Goal: Task Accomplishment & Management: Manage account settings

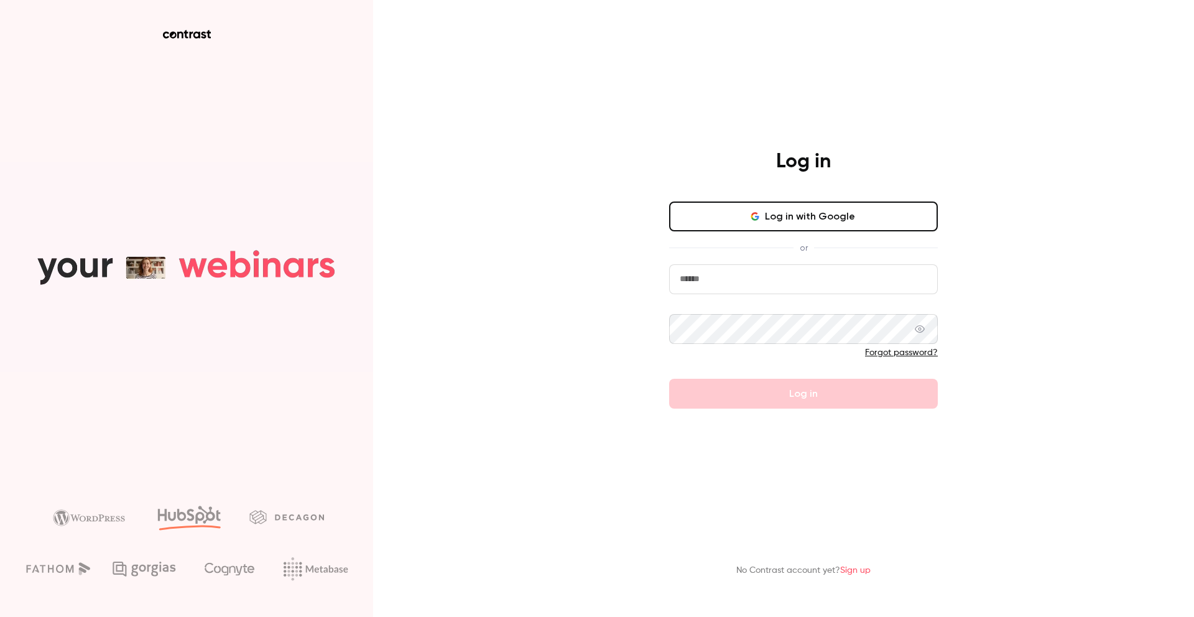
click at [789, 216] on button "Log in with Google" at bounding box center [803, 216] width 269 height 30
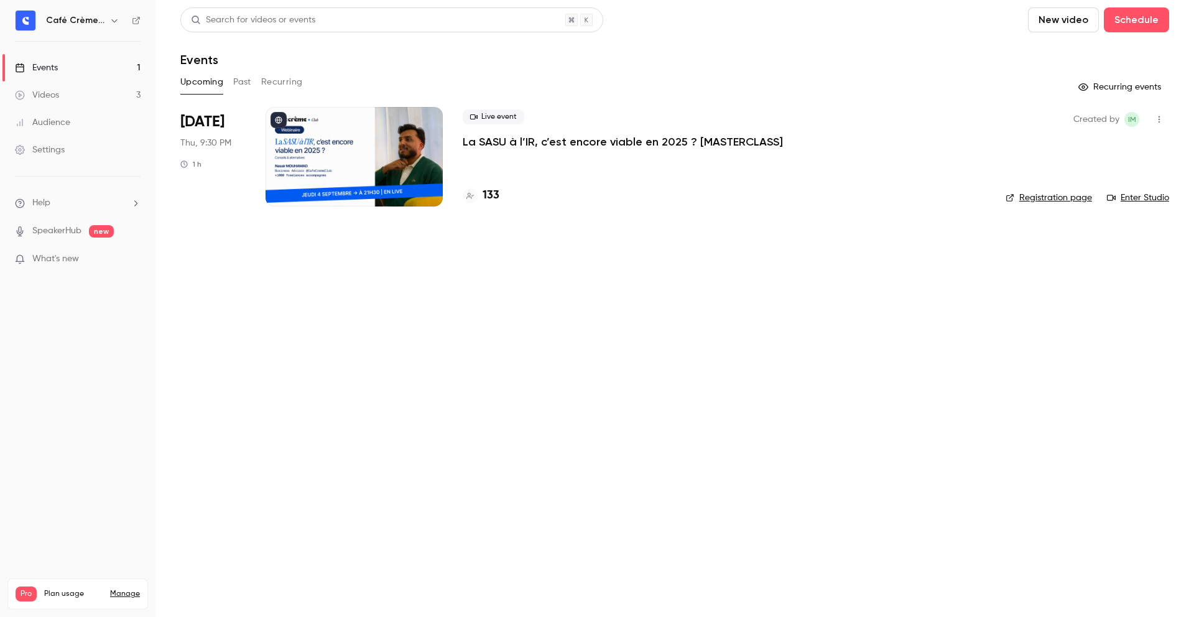
click at [538, 150] on div "Live event La SASU à l’IR, c’est encore viable en 2025 ? [MASTERCLASS] 133" at bounding box center [724, 156] width 523 height 99
click at [527, 143] on p "La SASU à l’IR, c’est encore viable en 2025 ? [MASTERCLASS]" at bounding box center [623, 141] width 320 height 15
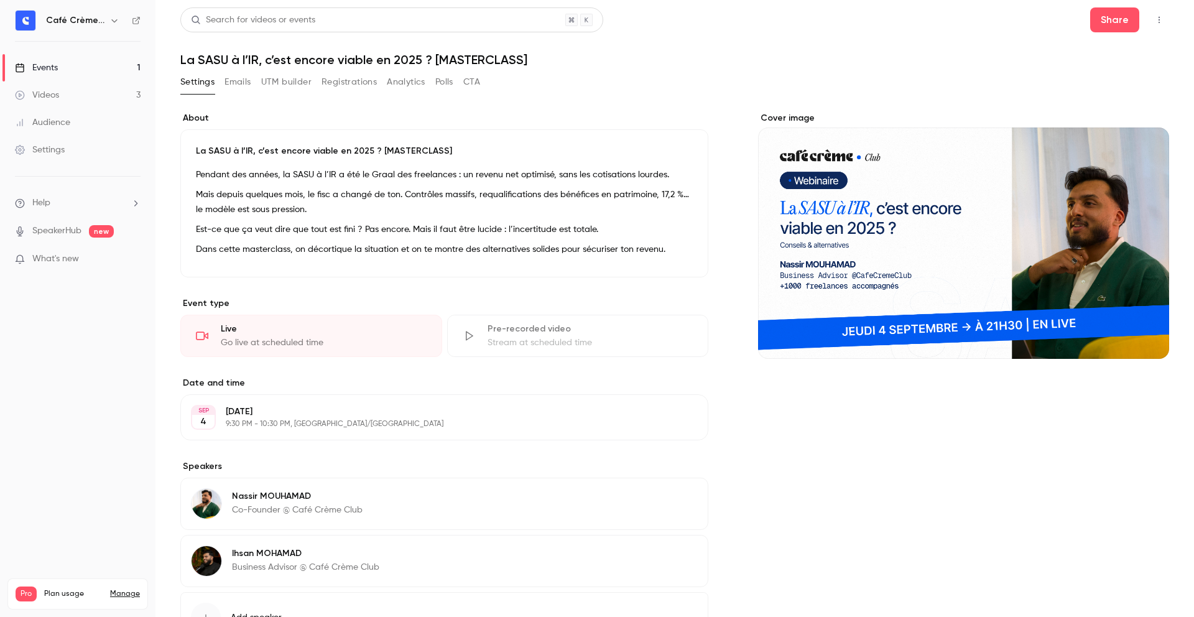
click at [320, 83] on div "Settings Emails UTM builder Registrations Analytics Polls CTA" at bounding box center [330, 82] width 300 height 20
click at [331, 81] on button "Registrations" at bounding box center [348, 82] width 55 height 20
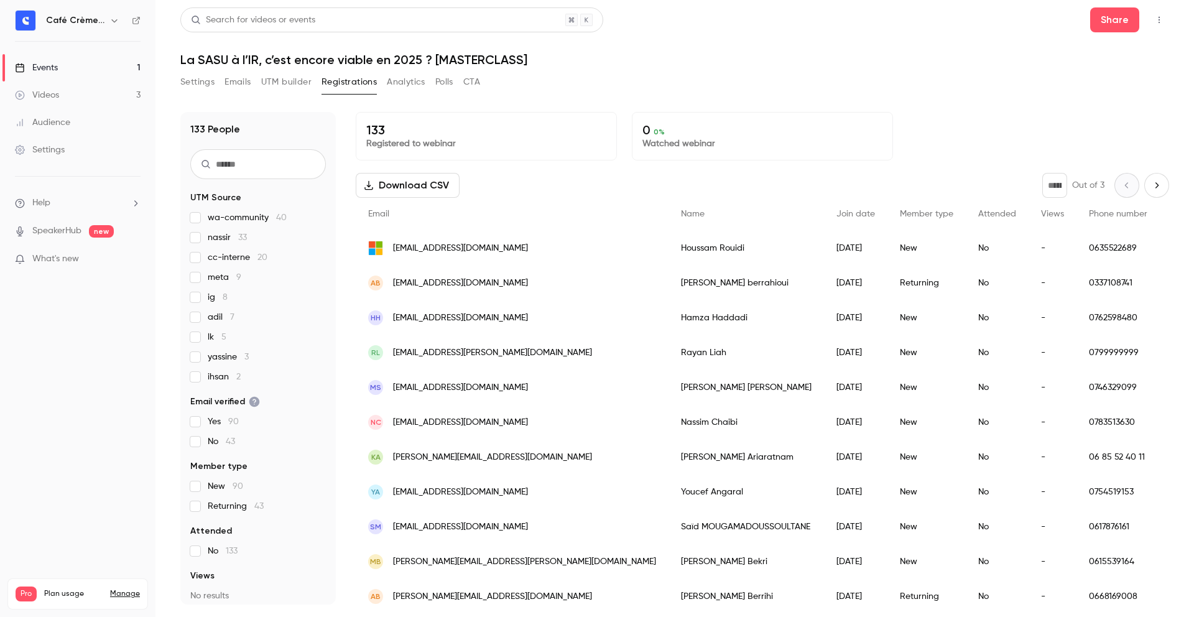
click at [903, 114] on div "133 Registered to webinar 0 0 % Watched webinar" at bounding box center [762, 136] width 813 height 48
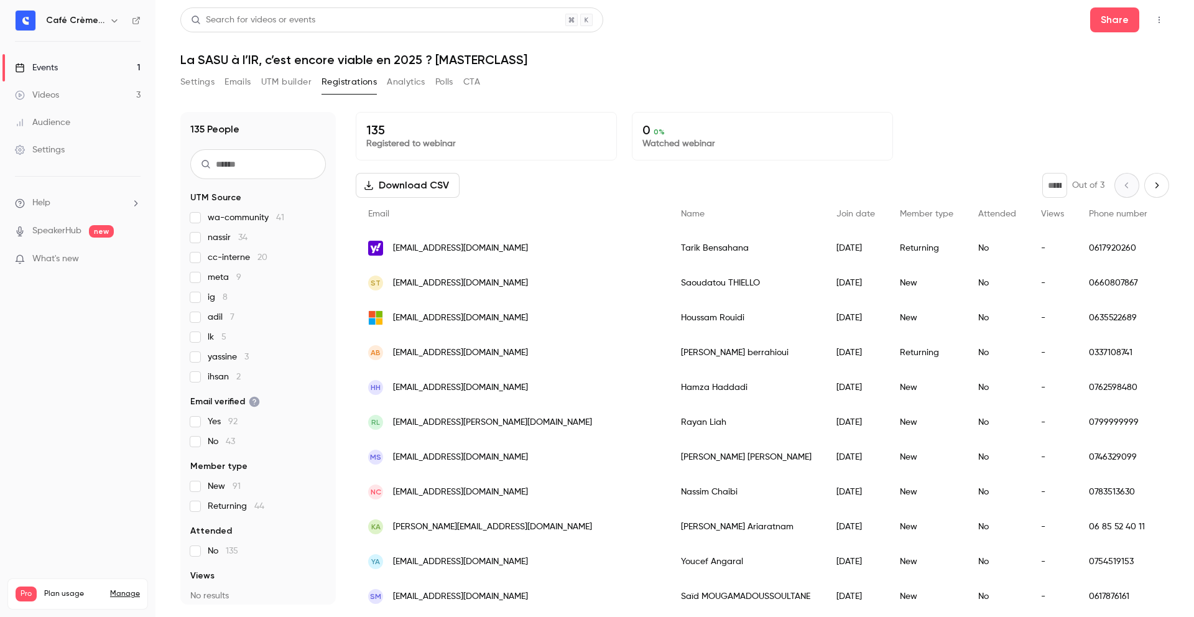
click at [97, 70] on link "Events 1" at bounding box center [77, 67] width 155 height 27
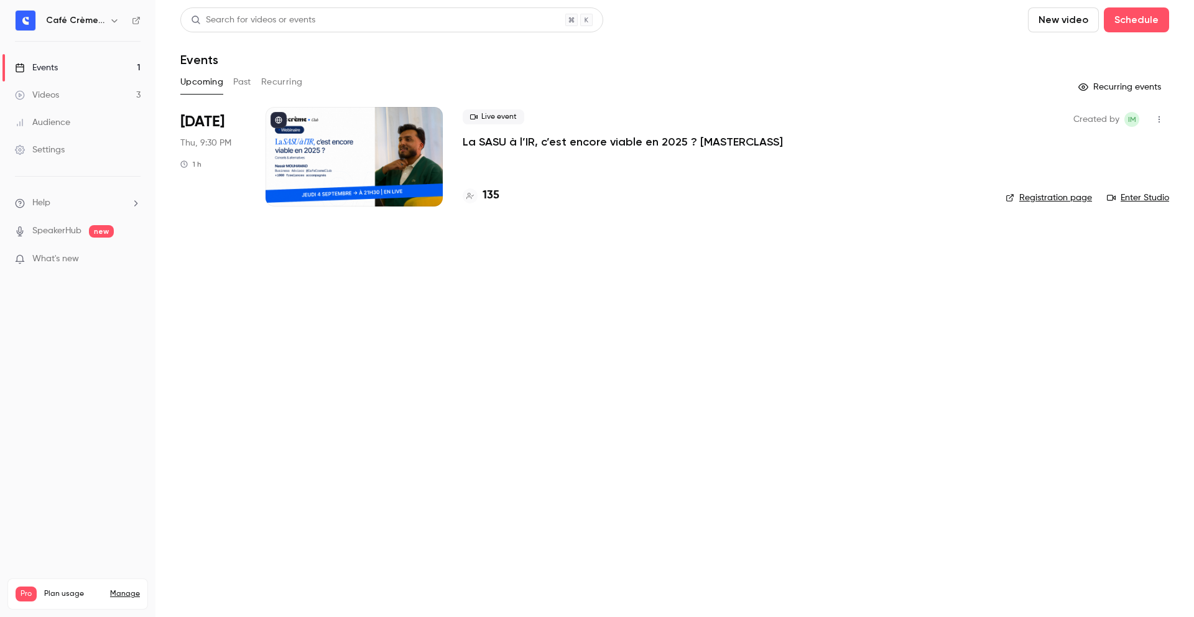
click at [241, 83] on button "Past" at bounding box center [242, 82] width 18 height 20
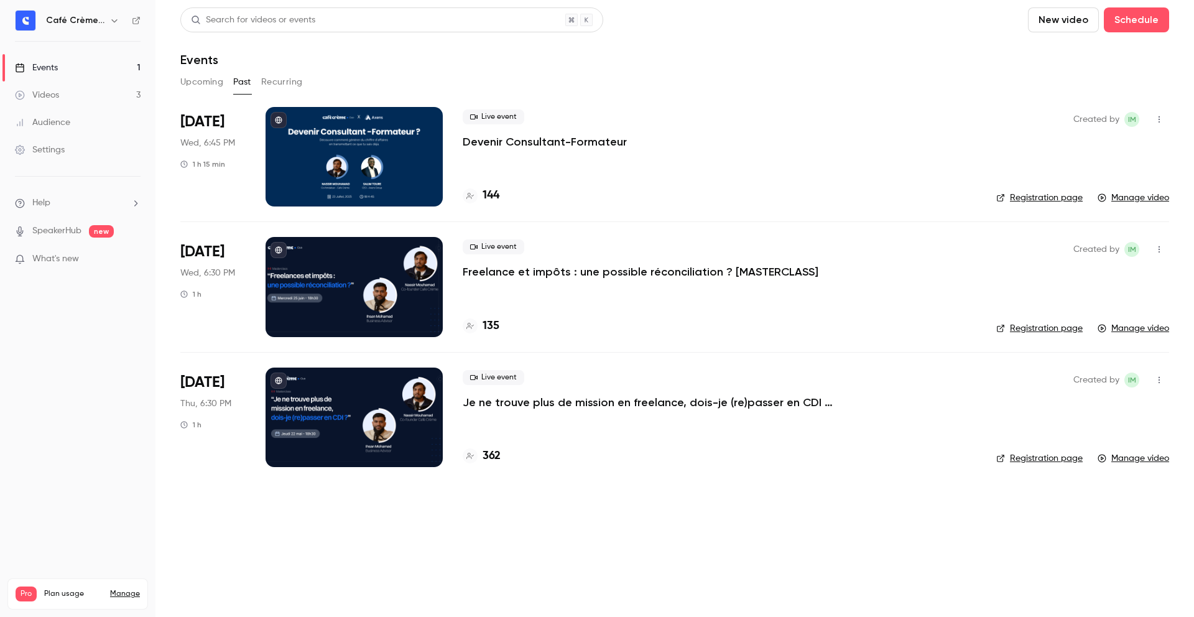
click at [203, 89] on button "Upcoming" at bounding box center [201, 82] width 43 height 20
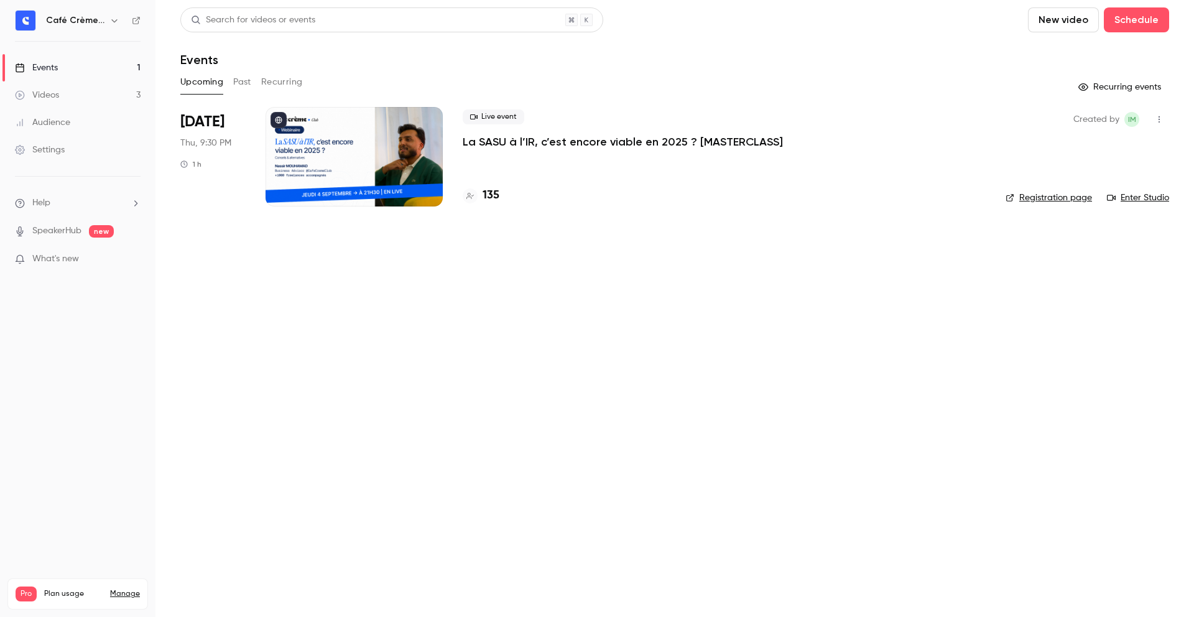
click at [573, 139] on p "La SASU à l’IR, c’est encore viable en 2025 ? [MASTERCLASS]" at bounding box center [623, 141] width 320 height 15
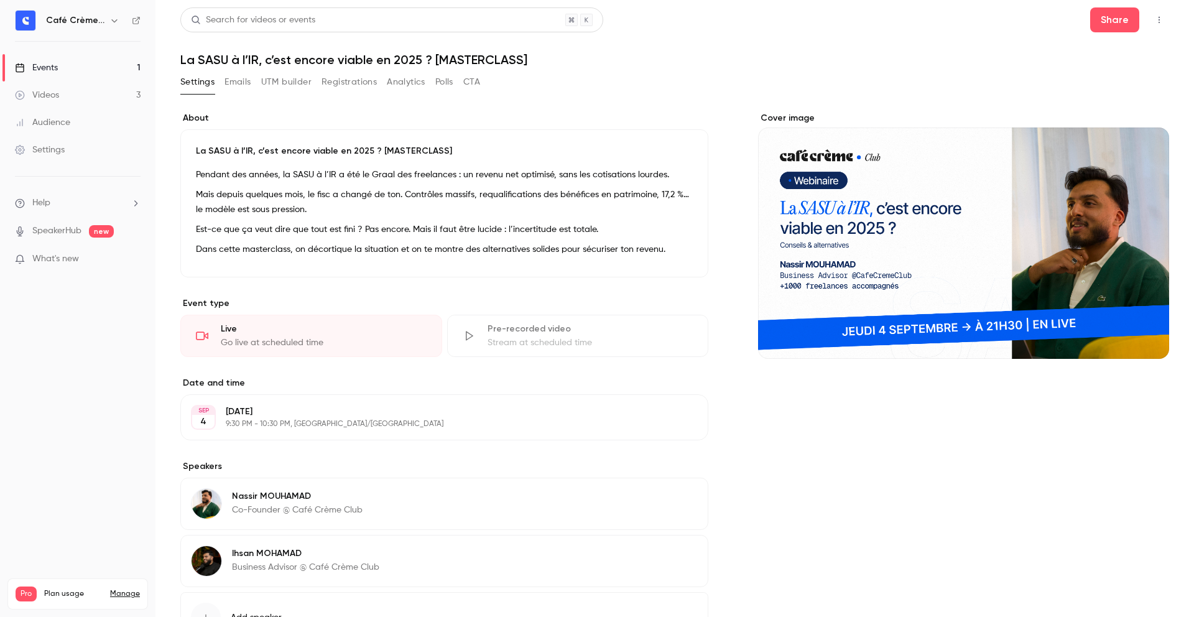
click at [338, 83] on button "Registrations" at bounding box center [348, 82] width 55 height 20
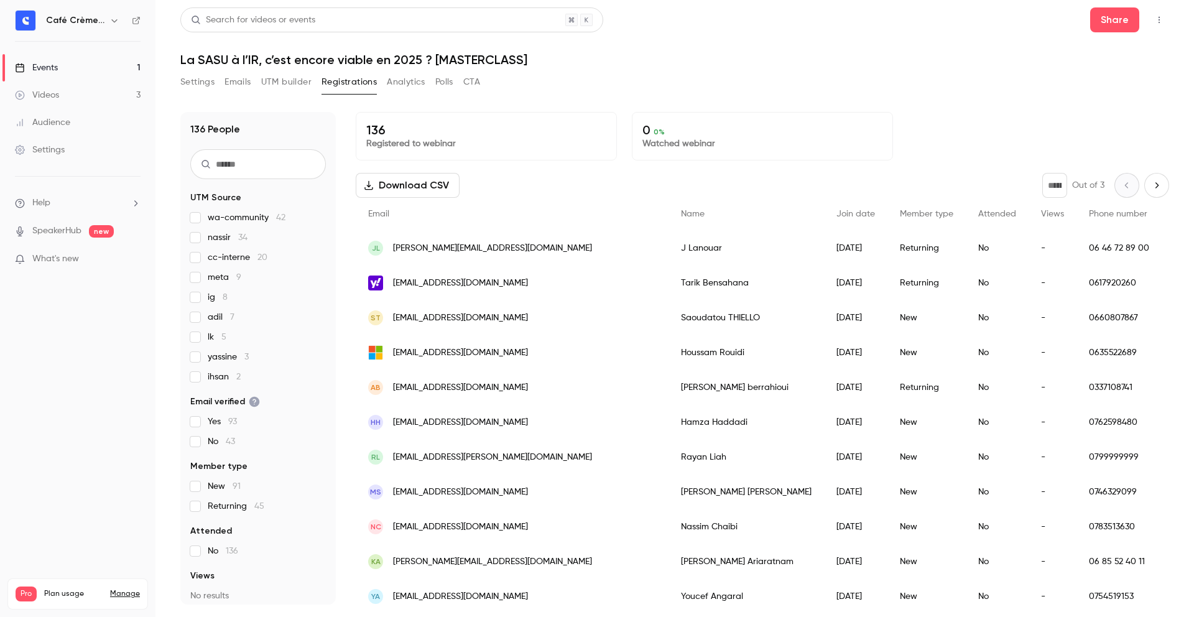
click at [288, 83] on button "UTM builder" at bounding box center [286, 82] width 50 height 20
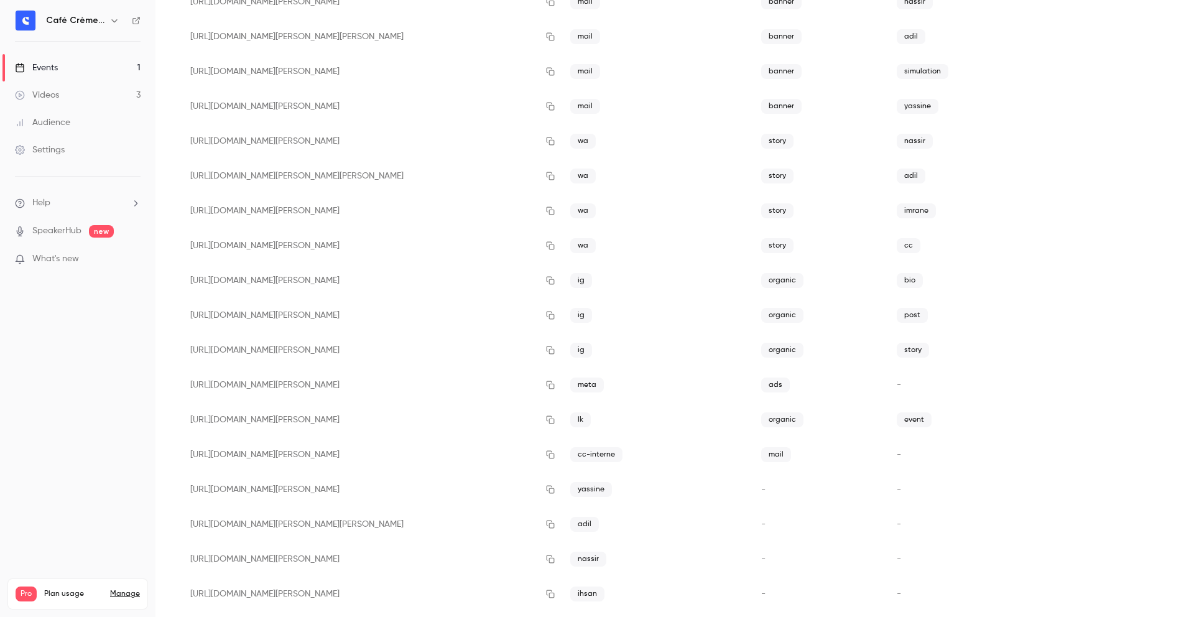
scroll to position [229, 0]
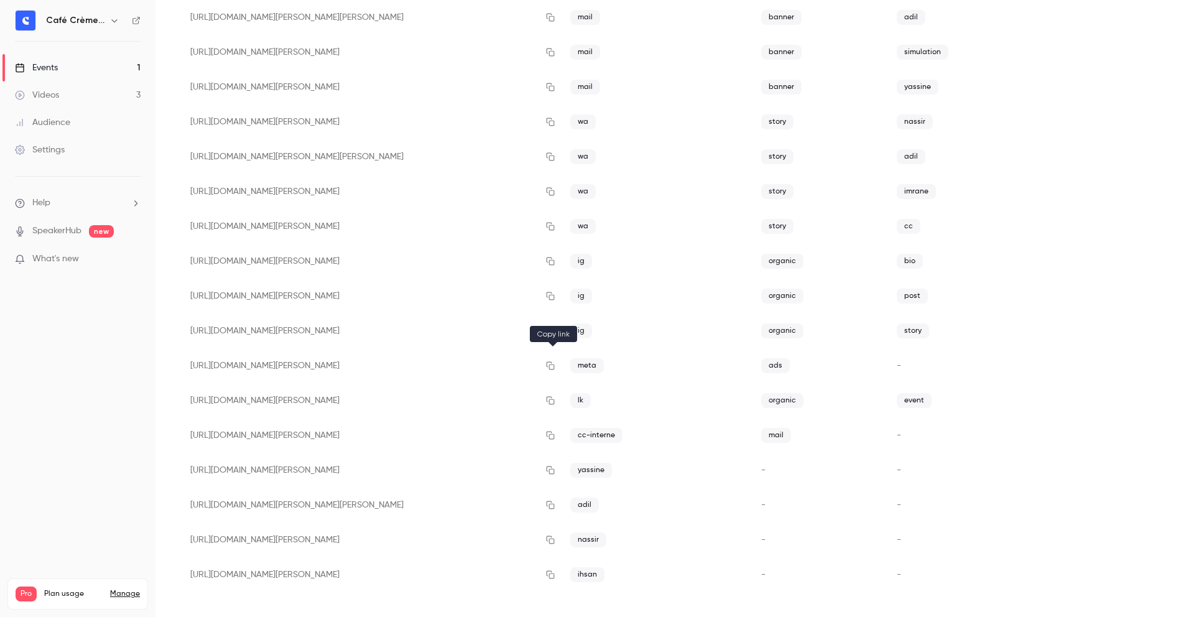
click at [555, 362] on icon "button" at bounding box center [550, 365] width 10 height 9
